Goal: Use online tool/utility

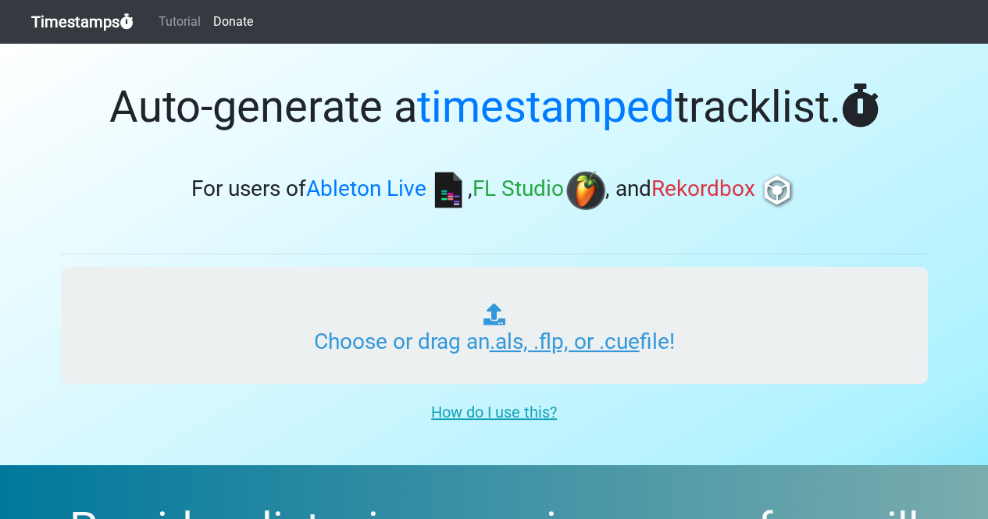
click at [453, 341] on input "Choose or drag an .als, .flp, or .cue file!" at bounding box center [494, 325] width 867 height 117
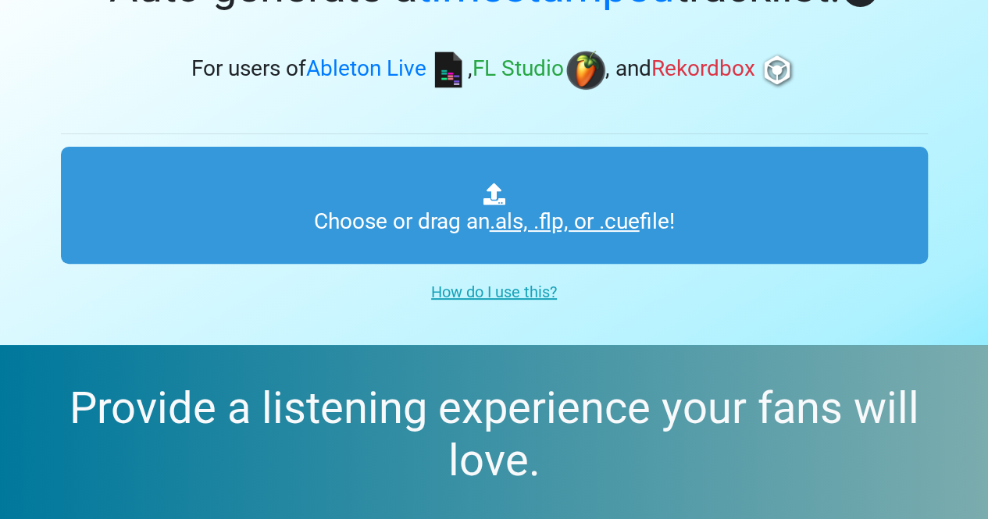
scroll to position [82, 0]
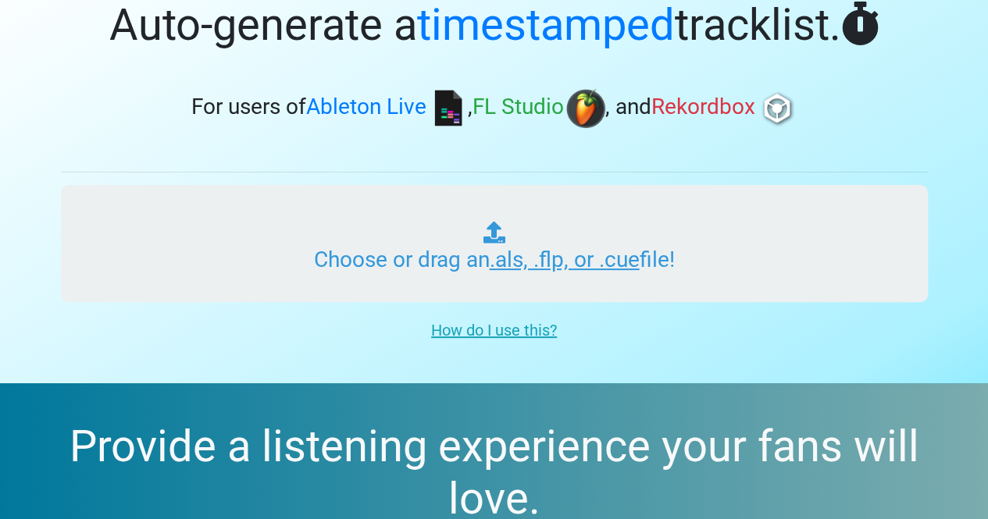
click at [690, 241] on input "Choose or drag an .als, .flp, or .cue file!" at bounding box center [494, 243] width 867 height 117
type input "C:\fakepath\MAC SHAWTY MIX 1.mp4"
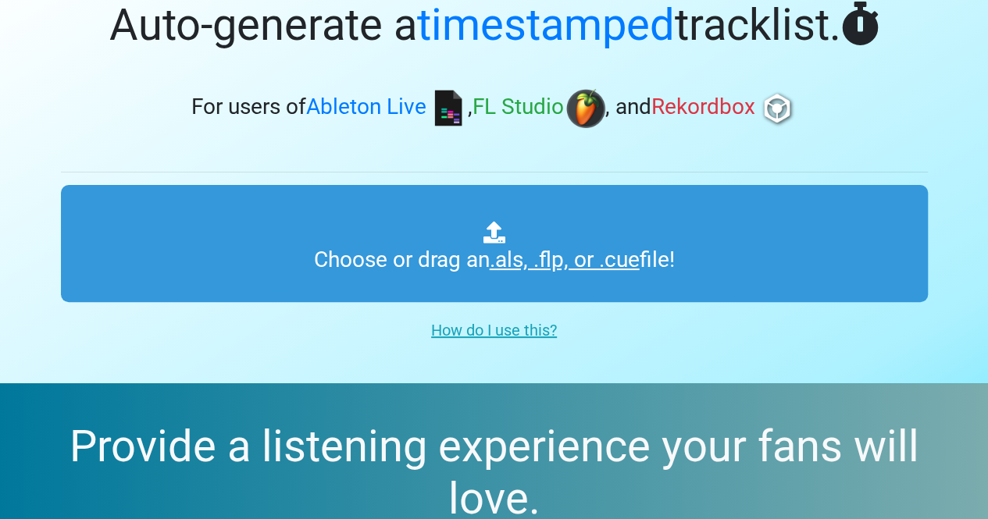
click at [485, 337] on u "How do I use this?" at bounding box center [494, 330] width 126 height 19
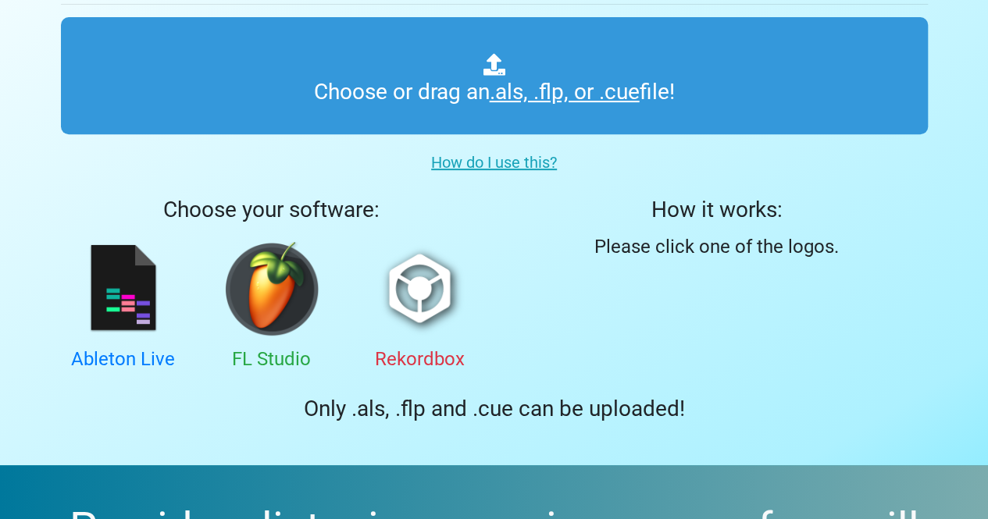
scroll to position [254, 0]
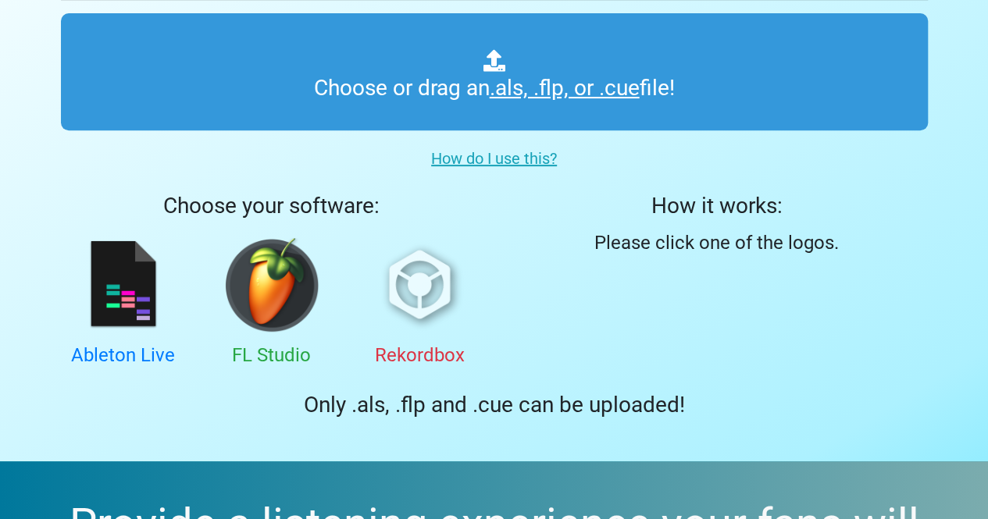
click at [426, 302] on img at bounding box center [420, 285] width 94 height 94
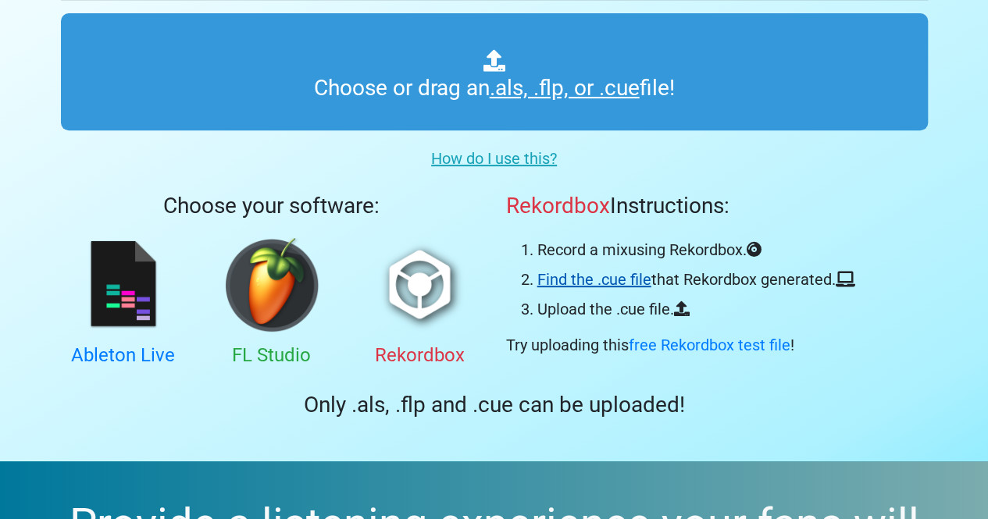
click at [597, 282] on link "Find the .cue file" at bounding box center [594, 279] width 114 height 19
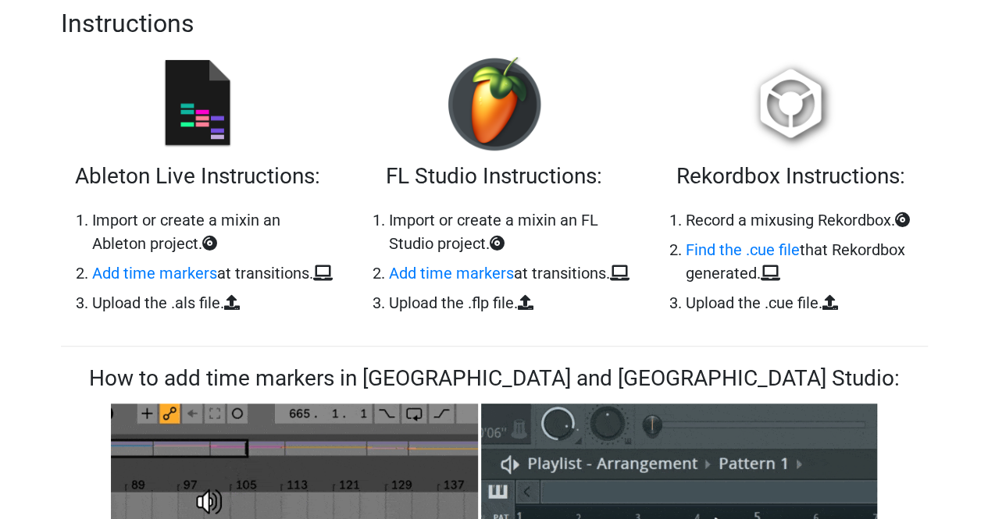
scroll to position [358, 0]
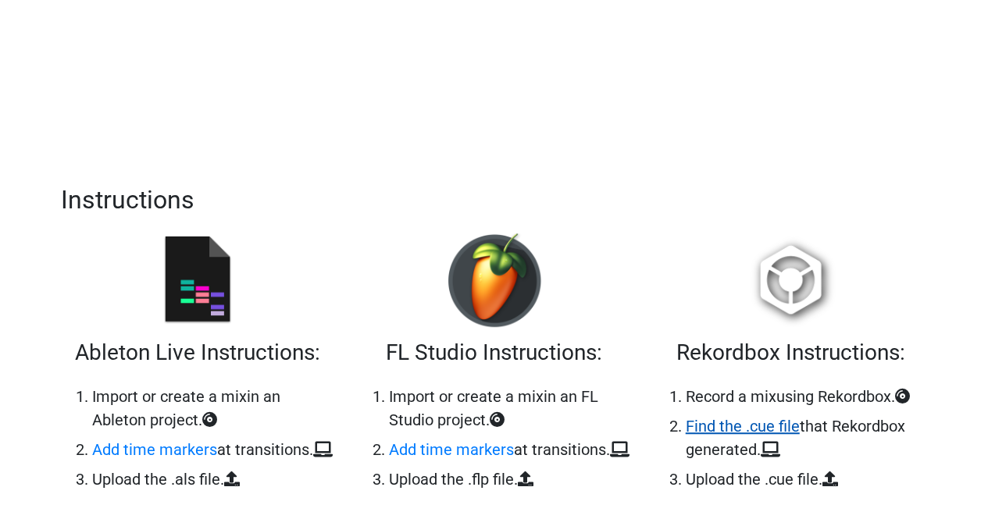
click at [732, 424] on link "Find the .cue file" at bounding box center [743, 426] width 114 height 19
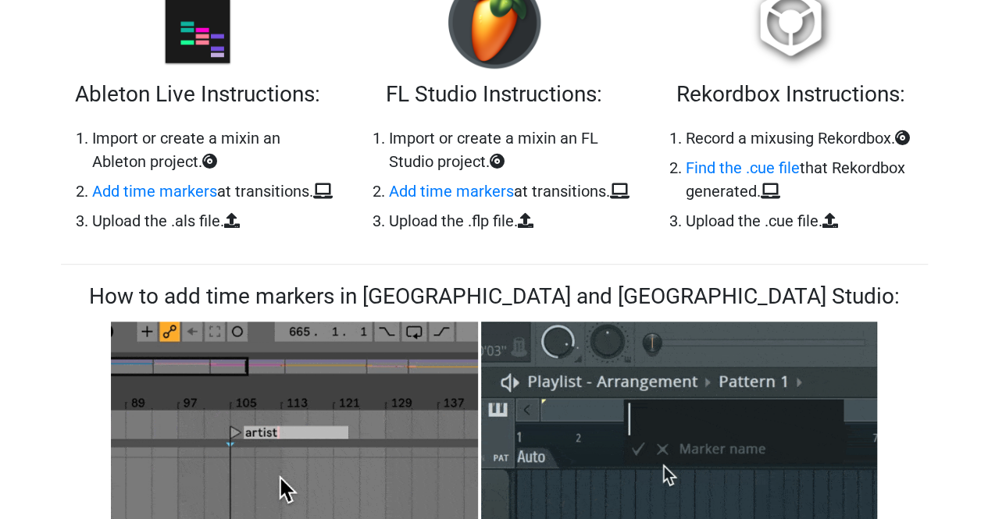
scroll to position [565, 0]
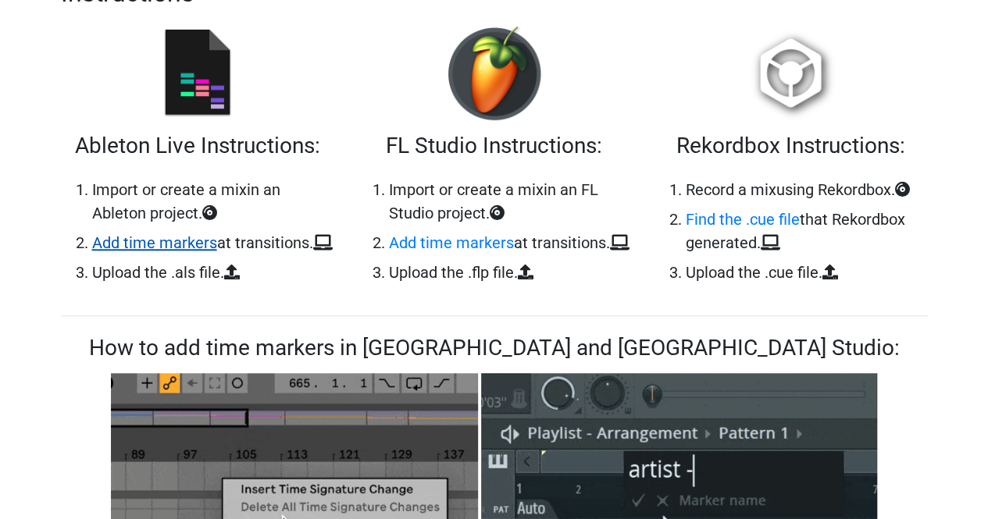
click at [131, 237] on link "Add time markers" at bounding box center [154, 243] width 125 height 19
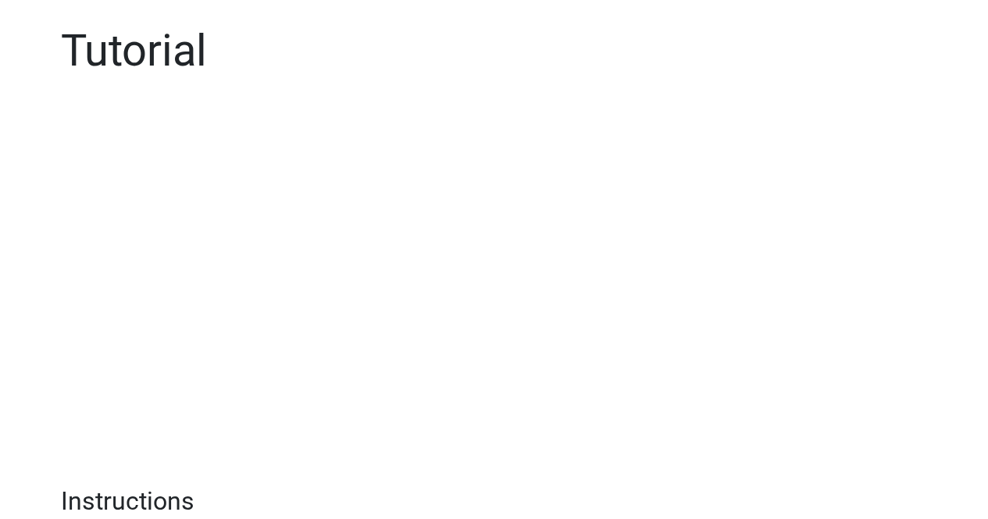
scroll to position [45, 0]
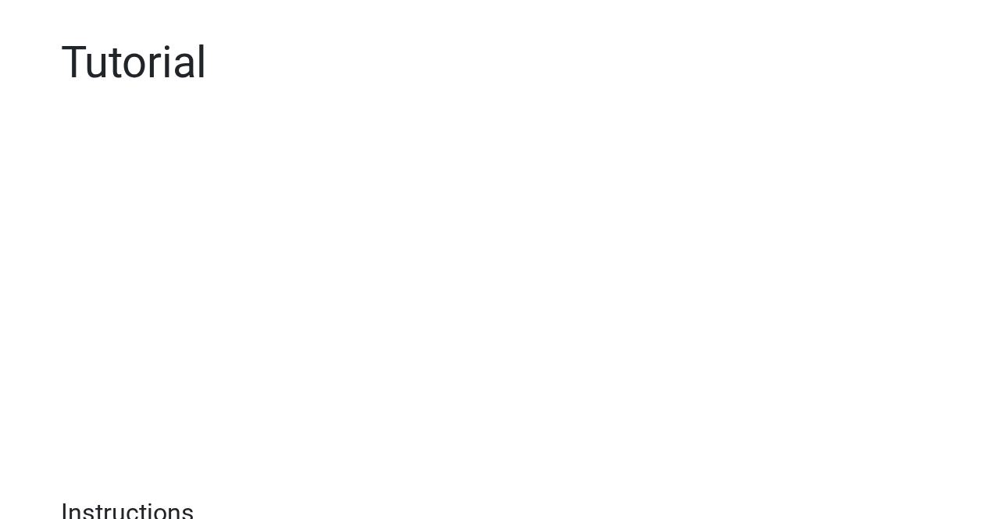
scroll to position [1185, 0]
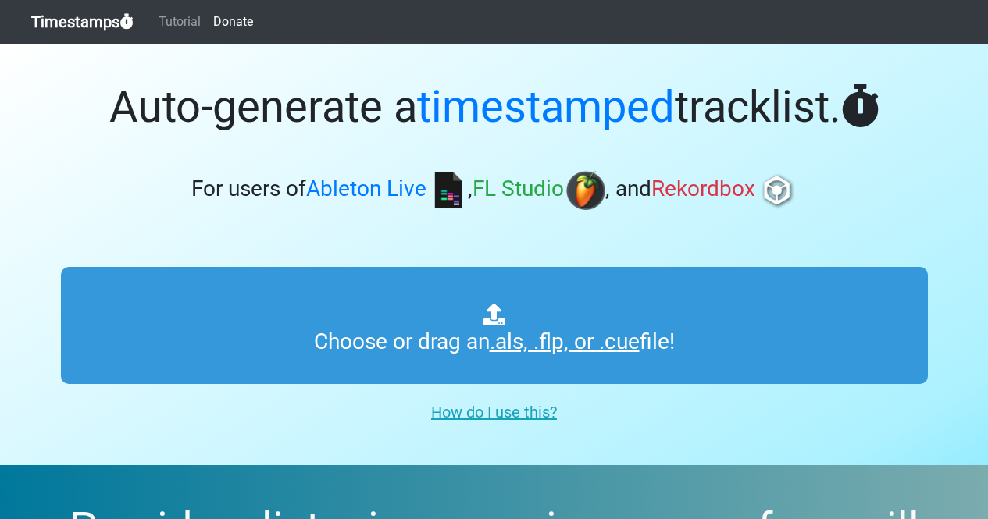
scroll to position [254, 0]
